Goal: Task Accomplishment & Management: Use online tool/utility

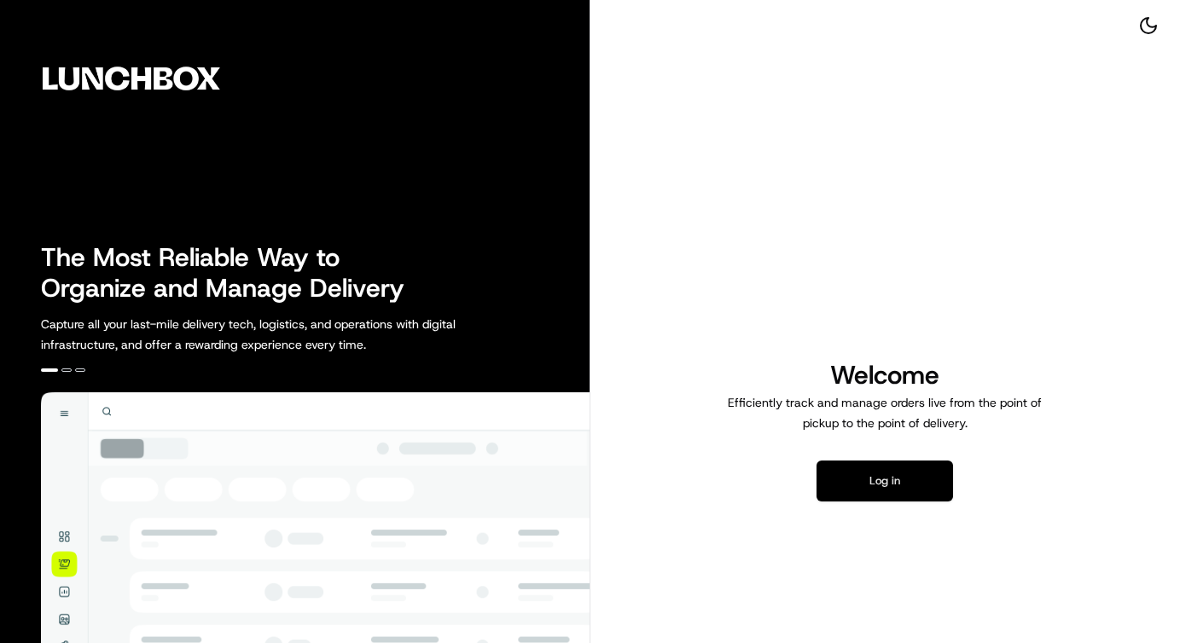
click at [888, 477] on button "Log in" at bounding box center [885, 481] width 137 height 41
click at [900, 478] on button "Log in" at bounding box center [885, 481] width 137 height 41
